Goal: Information Seeking & Learning: Find specific fact

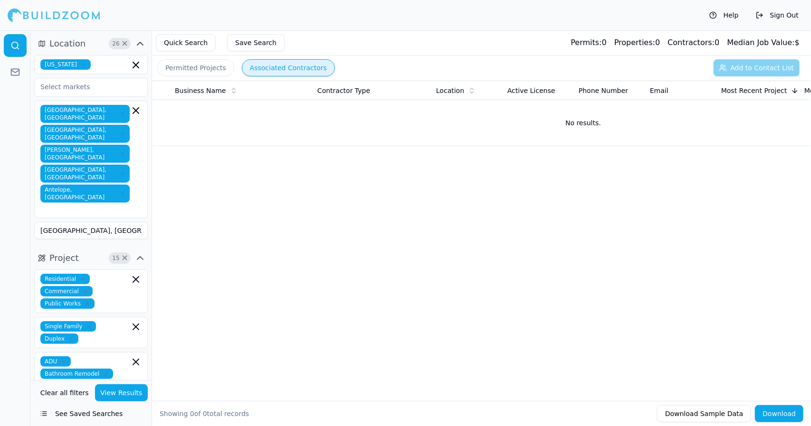
click at [167, 43] on button "Quick Search" at bounding box center [186, 42] width 60 height 17
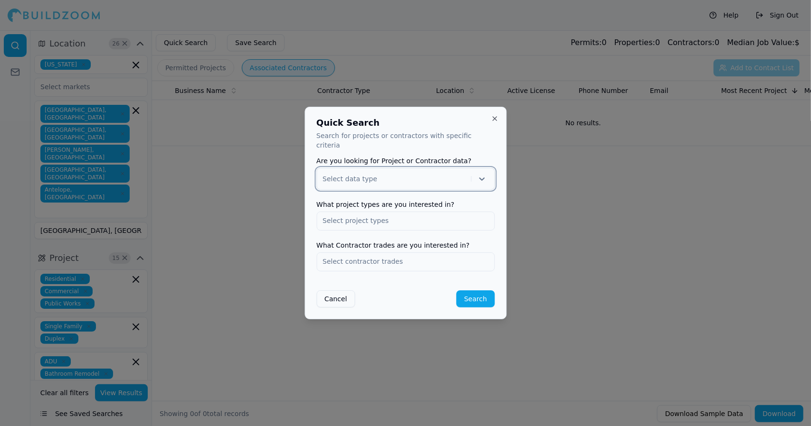
click at [389, 177] on div at bounding box center [394, 178] width 144 height 9
click at [384, 174] on div at bounding box center [394, 178] width 144 height 9
click at [483, 176] on icon at bounding box center [481, 178] width 9 height 9
click at [440, 212] on div "Contractor" at bounding box center [405, 218] width 177 height 15
click at [423, 217] on input "text" at bounding box center [405, 220] width 177 height 17
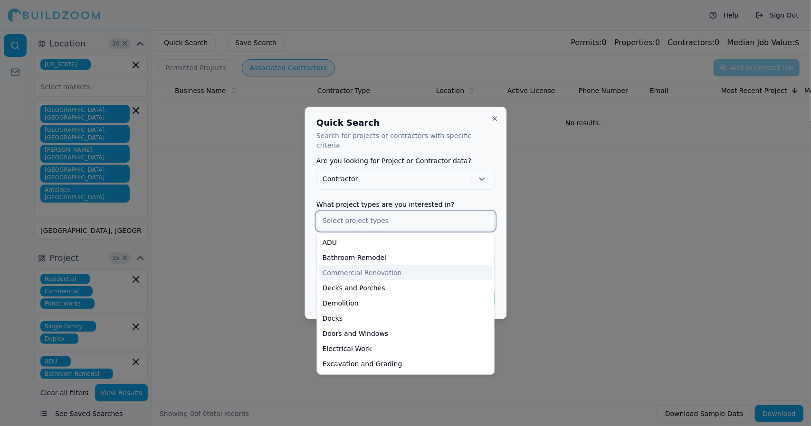
click at [425, 269] on div "Commercial Renovation" at bounding box center [405, 272] width 173 height 15
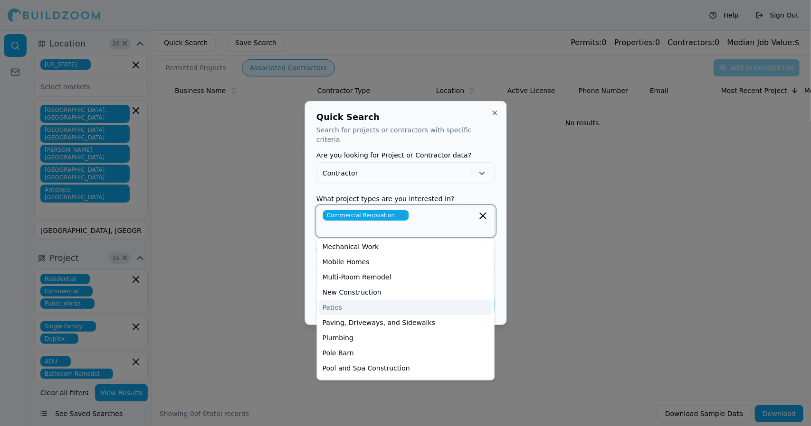
scroll to position [242, 0]
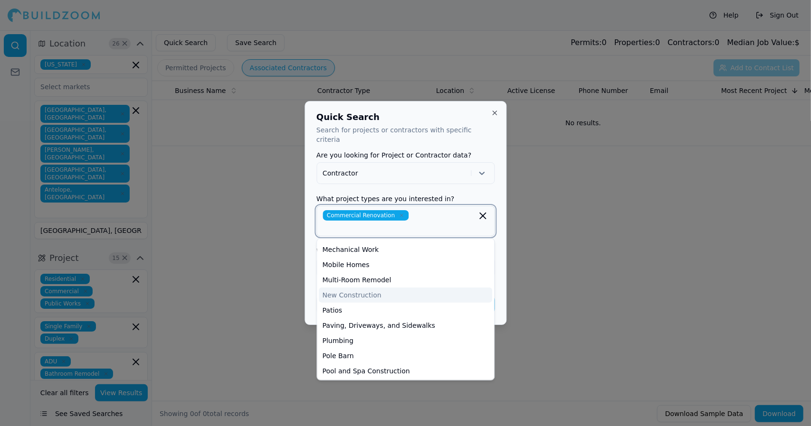
click at [382, 291] on div "New Construction" at bounding box center [405, 295] width 173 height 15
click at [376, 303] on div "Patios" at bounding box center [405, 310] width 173 height 15
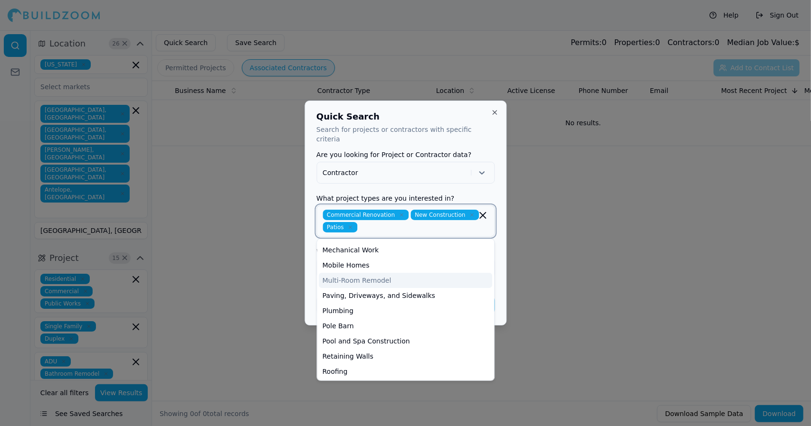
drag, startPoint x: 349, startPoint y: 225, endPoint x: 443, endPoint y: 278, distance: 107.6
drag, startPoint x: 443, startPoint y: 278, endPoint x: 348, endPoint y: 222, distance: 110.7
click at [348, 225] on icon "button" at bounding box center [351, 228] width 6 height 6
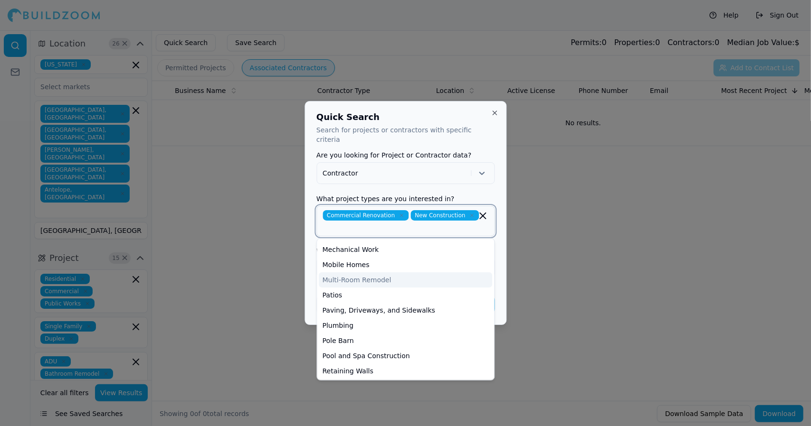
click at [348, 223] on input "text" at bounding box center [406, 227] width 164 height 9
drag, startPoint x: 369, startPoint y: 321, endPoint x: 357, endPoint y: 319, distance: 12.5
click at [358, 321] on div "Plumbing" at bounding box center [405, 325] width 173 height 15
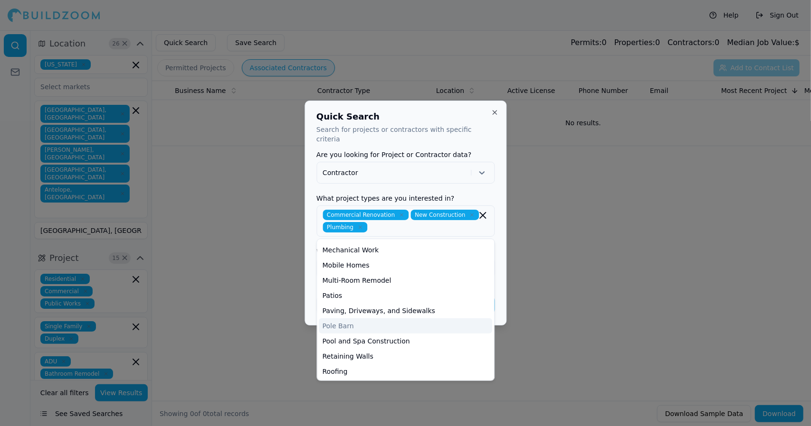
click at [268, 310] on div at bounding box center [405, 213] width 811 height 426
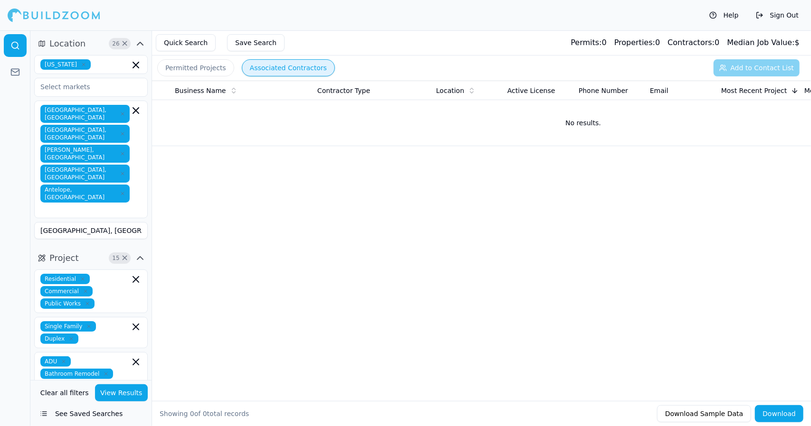
click at [183, 43] on button "Quick Search" at bounding box center [186, 42] width 60 height 17
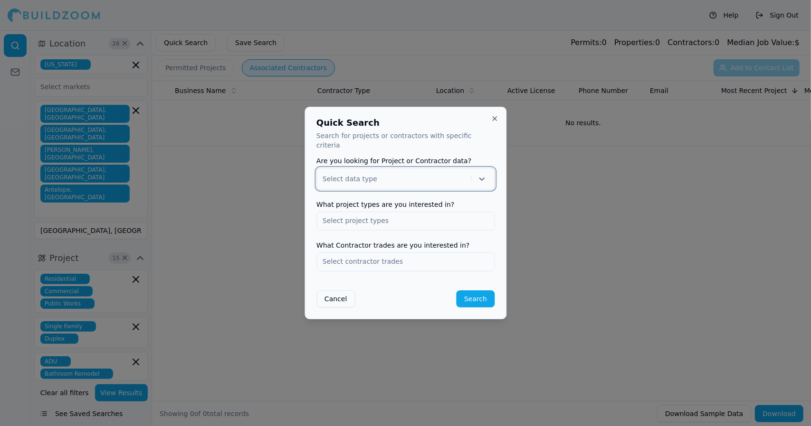
click at [482, 177] on icon at bounding box center [481, 178] width 9 height 9
click at [463, 222] on div "Project Contractor" at bounding box center [405, 211] width 178 height 35
click at [455, 217] on div "Contractor" at bounding box center [405, 218] width 177 height 15
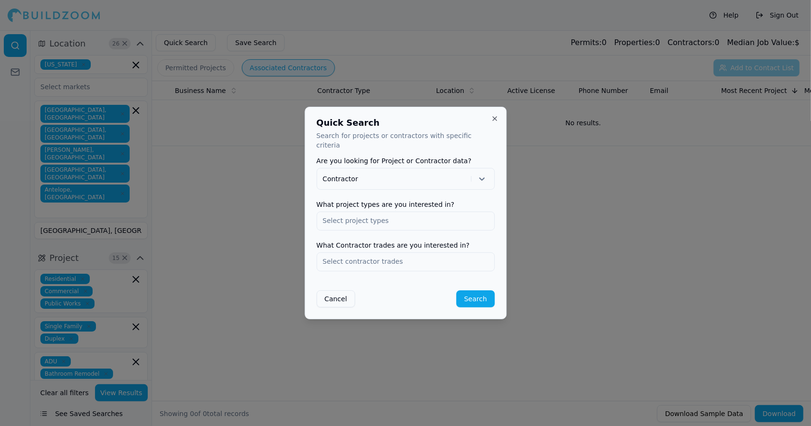
click at [455, 218] on input "text" at bounding box center [405, 220] width 177 height 17
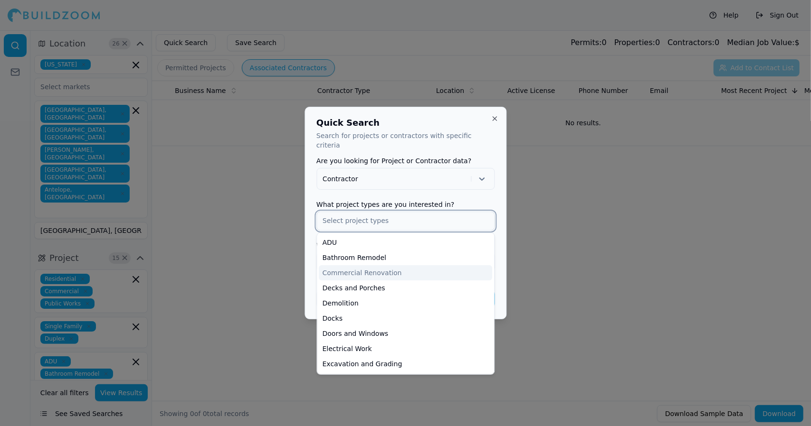
click at [429, 266] on div "Commercial Renovation" at bounding box center [405, 272] width 173 height 15
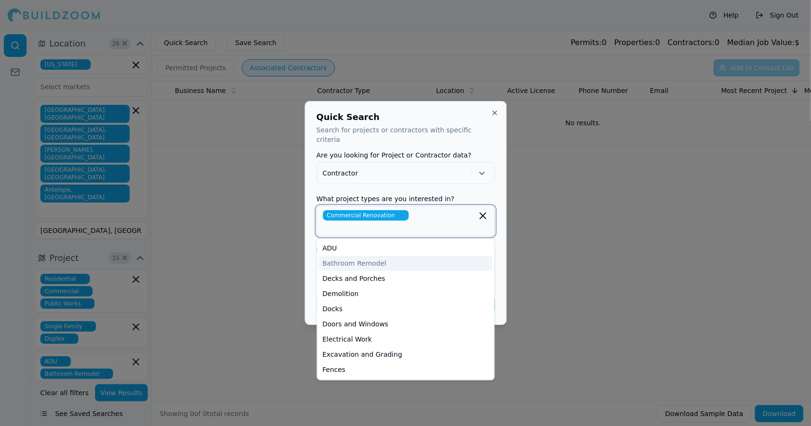
click at [404, 256] on div "Bathroom Remodel" at bounding box center [405, 263] width 173 height 15
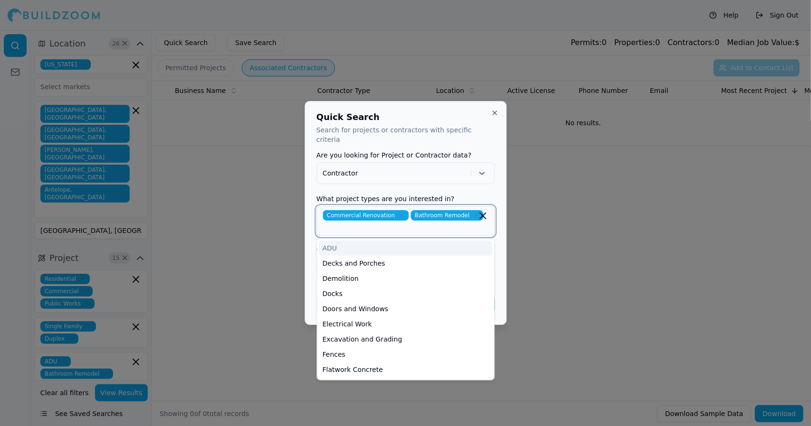
click at [404, 241] on div "ADU" at bounding box center [405, 248] width 173 height 15
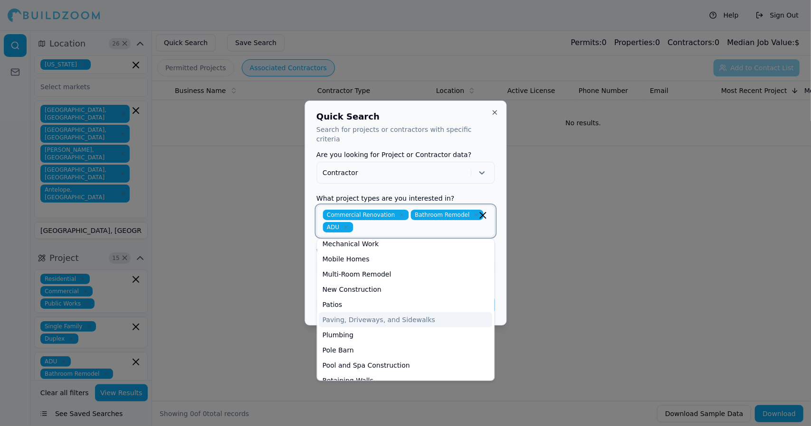
scroll to position [217, 0]
click at [359, 285] on div "New Construction" at bounding box center [405, 289] width 173 height 15
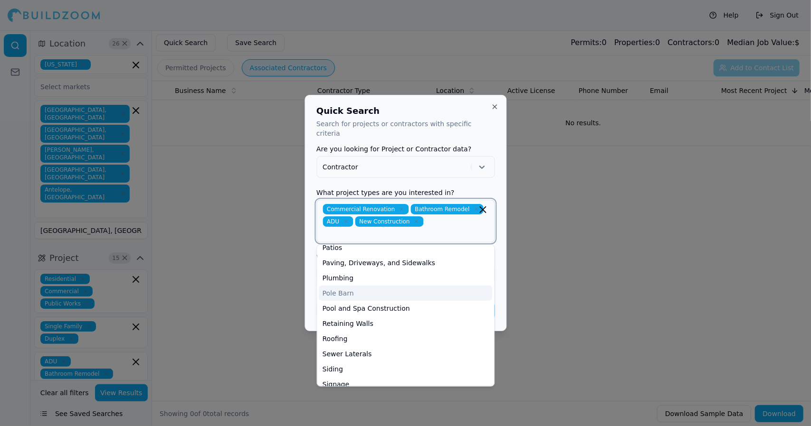
scroll to position [287, 0]
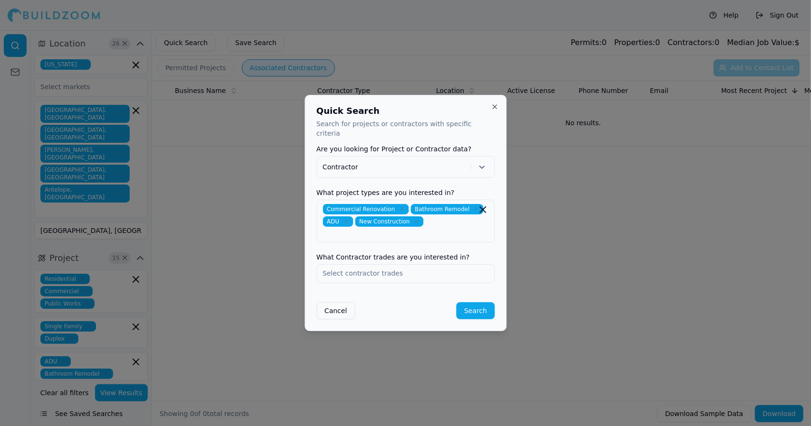
click at [499, 275] on div "Quick Search Search for projects or contractors with specific criteria Are you …" at bounding box center [405, 213] width 202 height 236
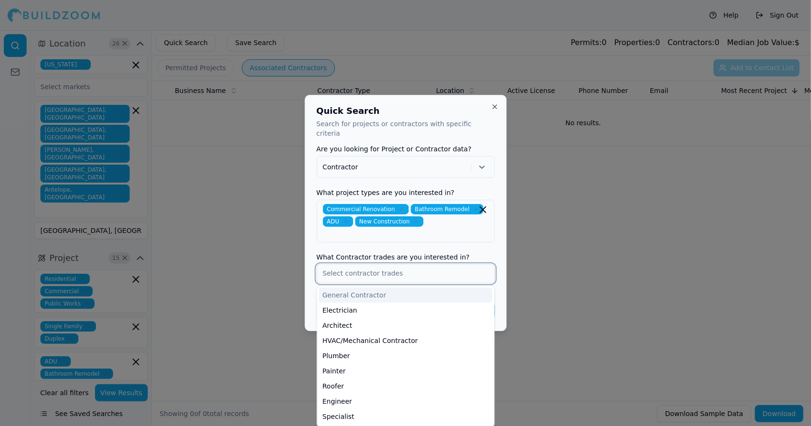
click at [440, 268] on input "text" at bounding box center [405, 273] width 177 height 17
click at [440, 289] on div "General Contractor" at bounding box center [405, 295] width 173 height 15
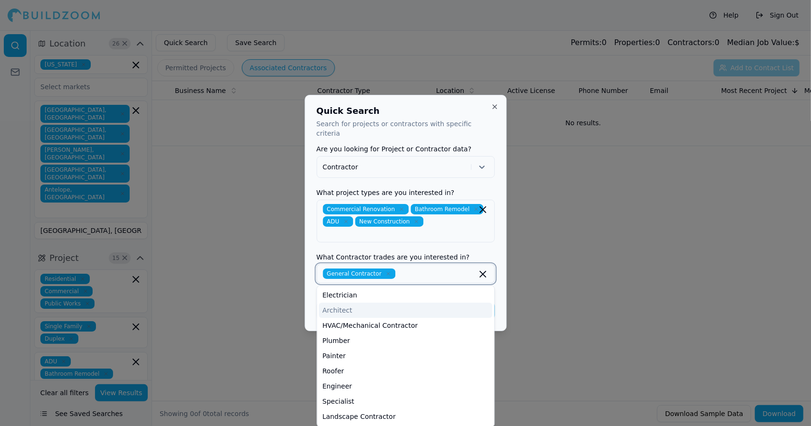
click at [434, 303] on div "Architect" at bounding box center [405, 310] width 173 height 15
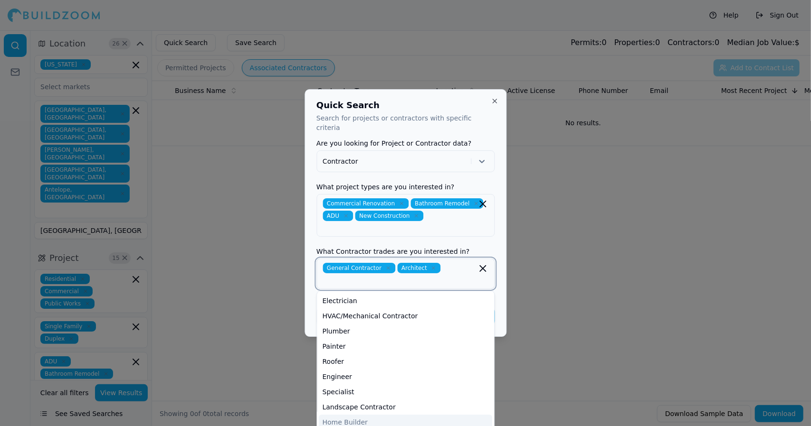
click at [387, 416] on div "Home Builder" at bounding box center [405, 422] width 173 height 15
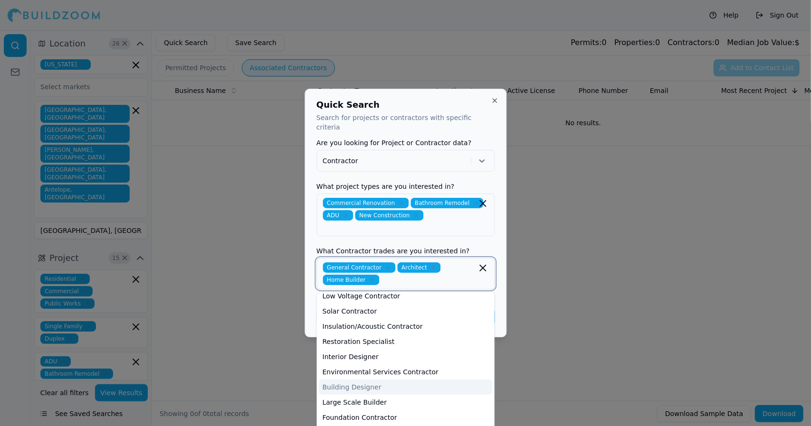
scroll to position [348, 0]
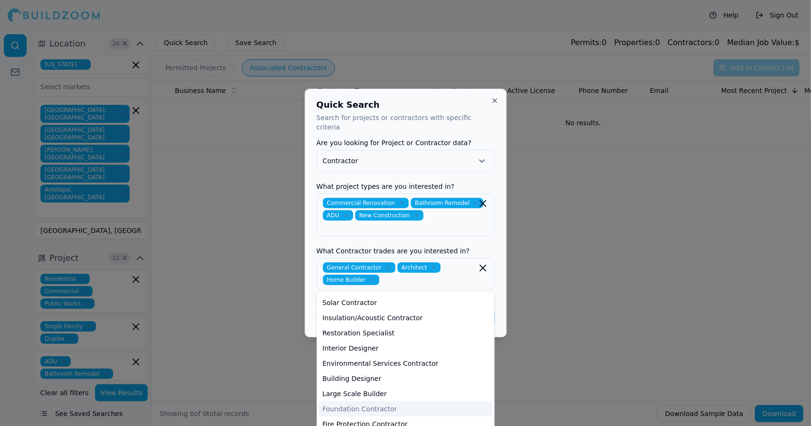
click at [500, 323] on div "Quick Search Search for projects or contractors with specific criteria Are you …" at bounding box center [405, 213] width 202 height 249
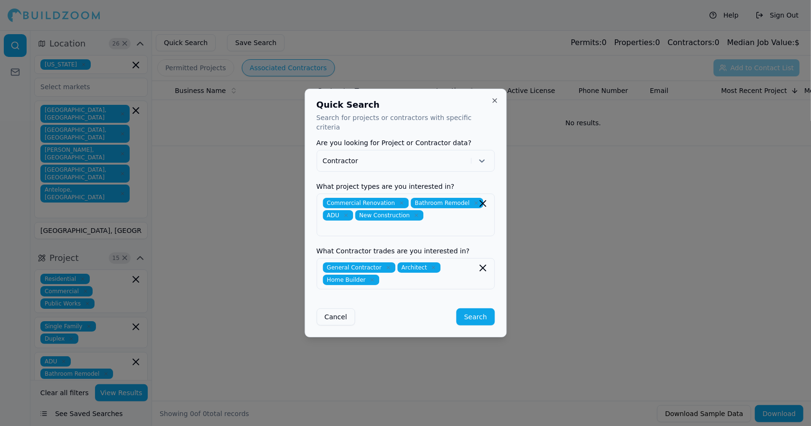
click at [480, 310] on button "Search" at bounding box center [475, 317] width 38 height 17
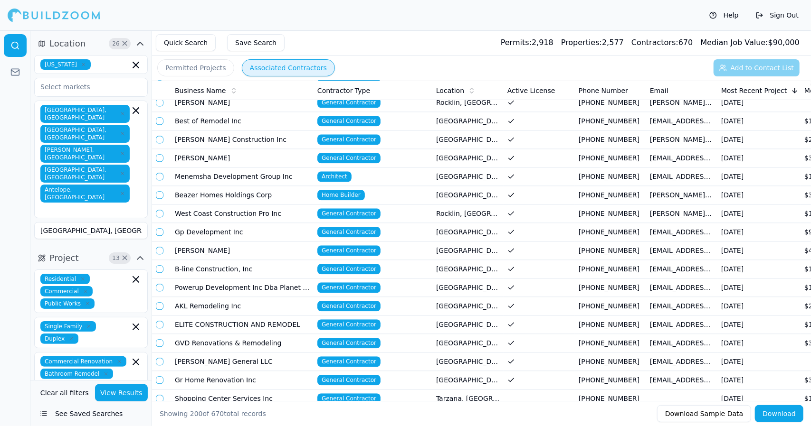
scroll to position [1527, 0]
